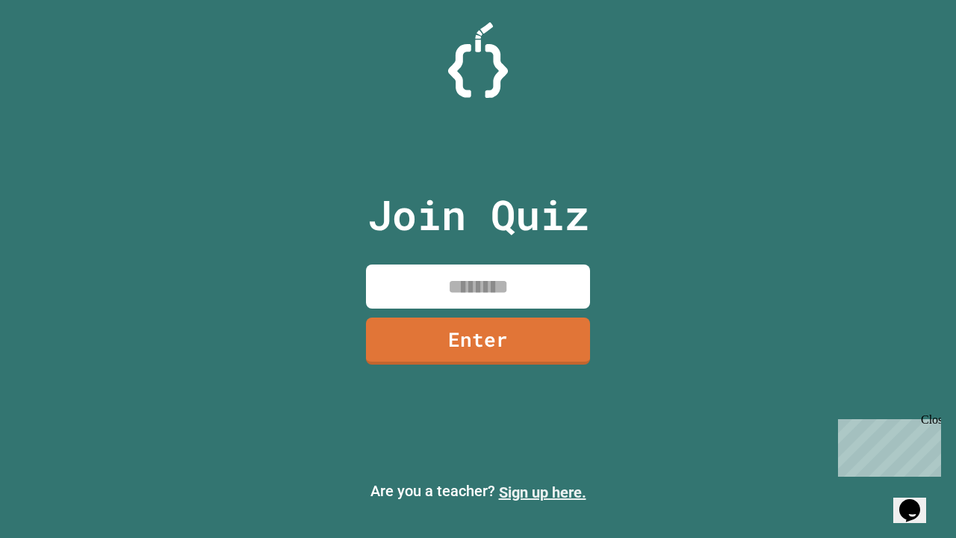
click at [542, 492] on link "Sign up here." at bounding box center [542, 492] width 87 height 18
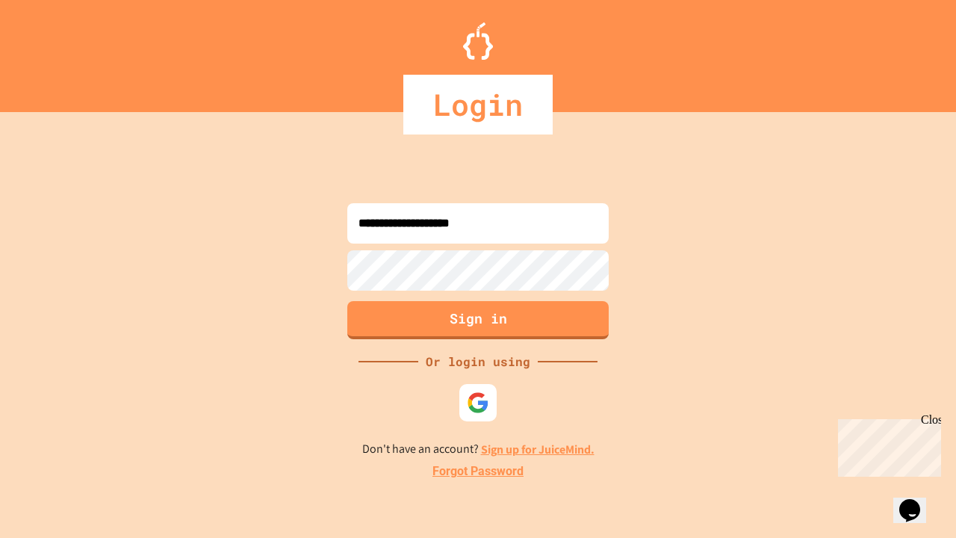
type input "**********"
